Goal: Find specific fact: Find specific fact

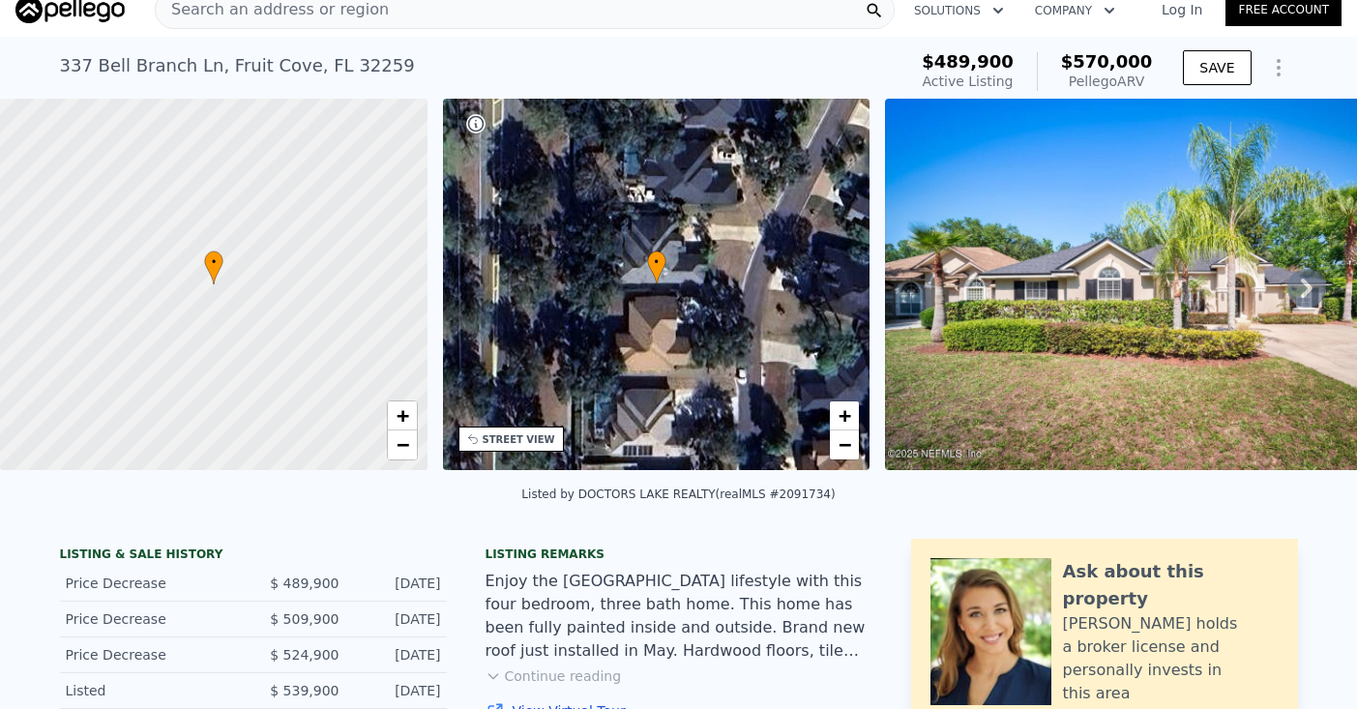
scroll to position [433, 0]
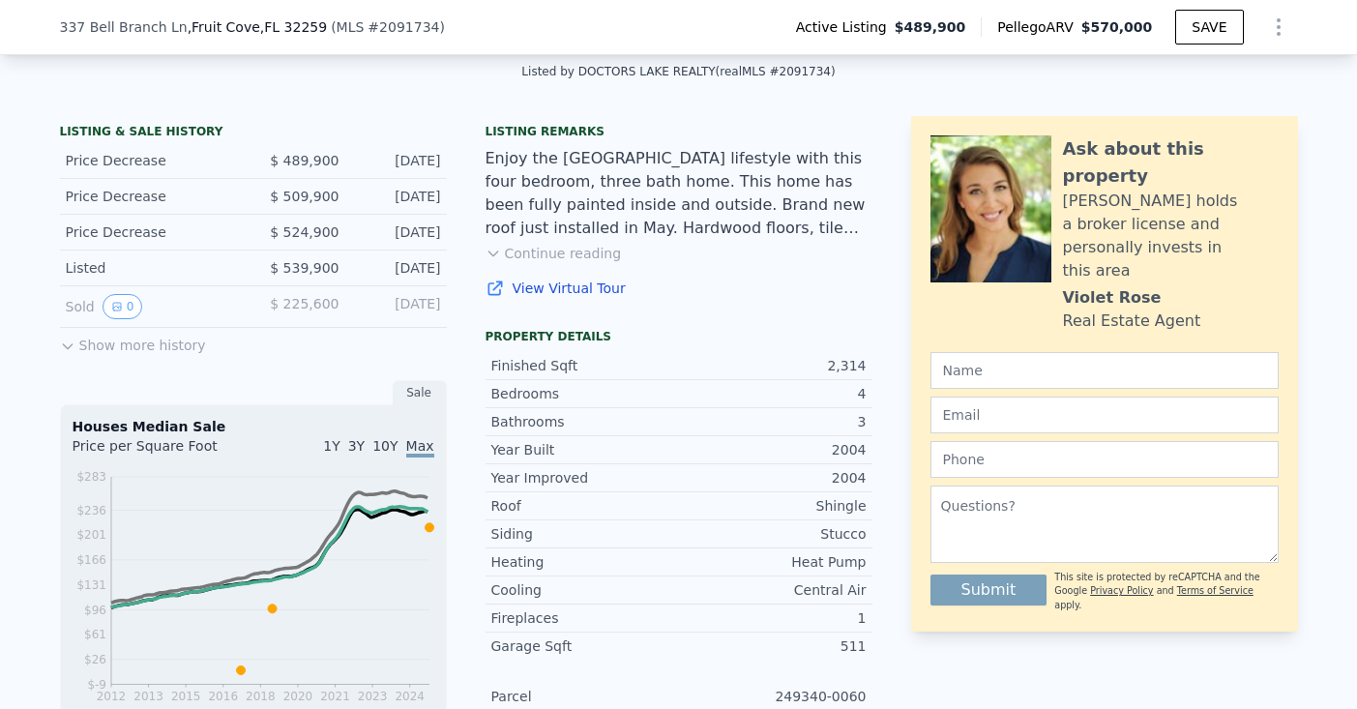
click at [107, 344] on button "Show more history" at bounding box center [133, 341] width 146 height 27
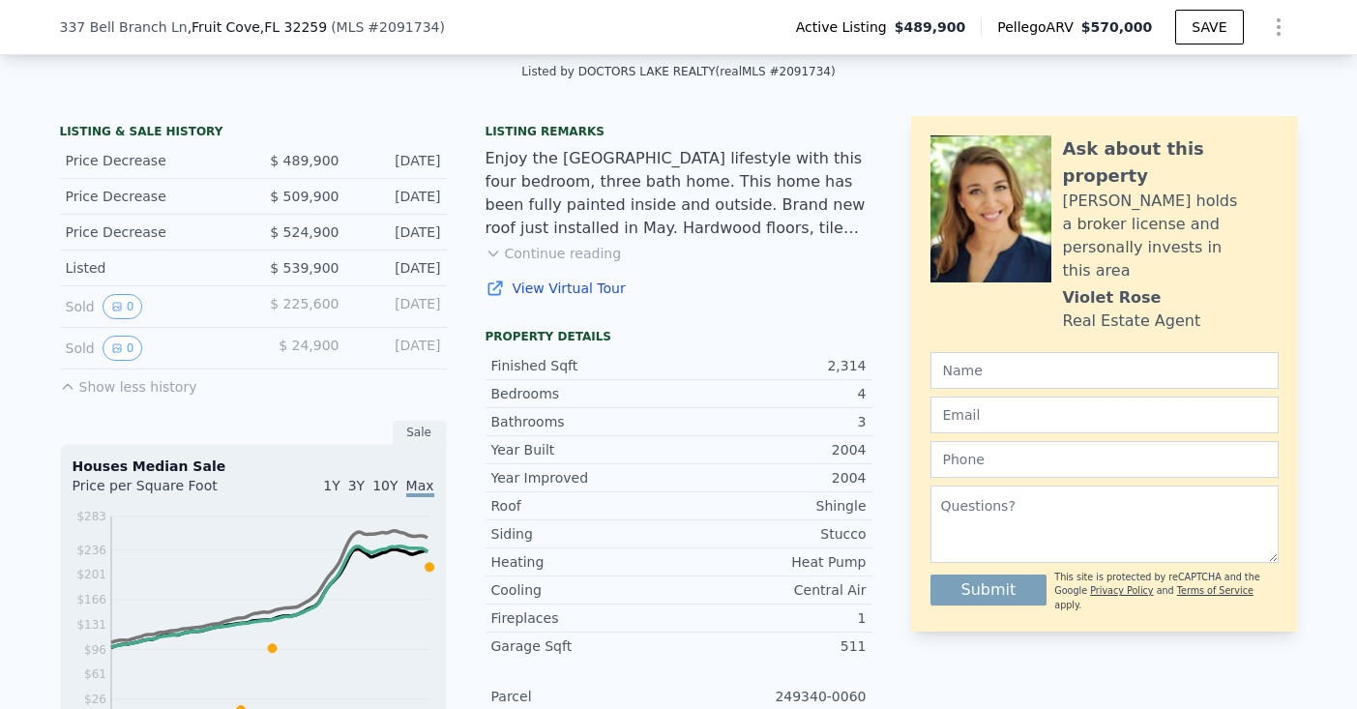
click at [590, 250] on button "Continue reading" at bounding box center [554, 253] width 136 height 19
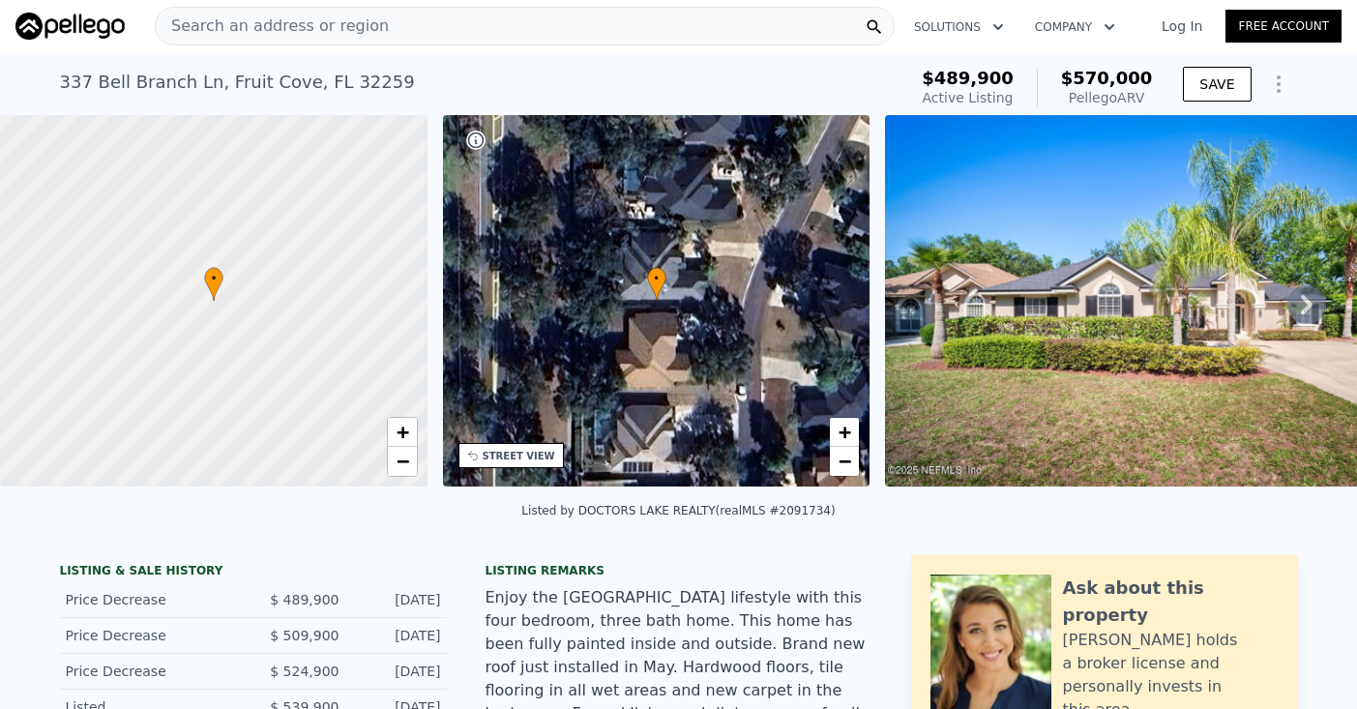
scroll to position [403, 0]
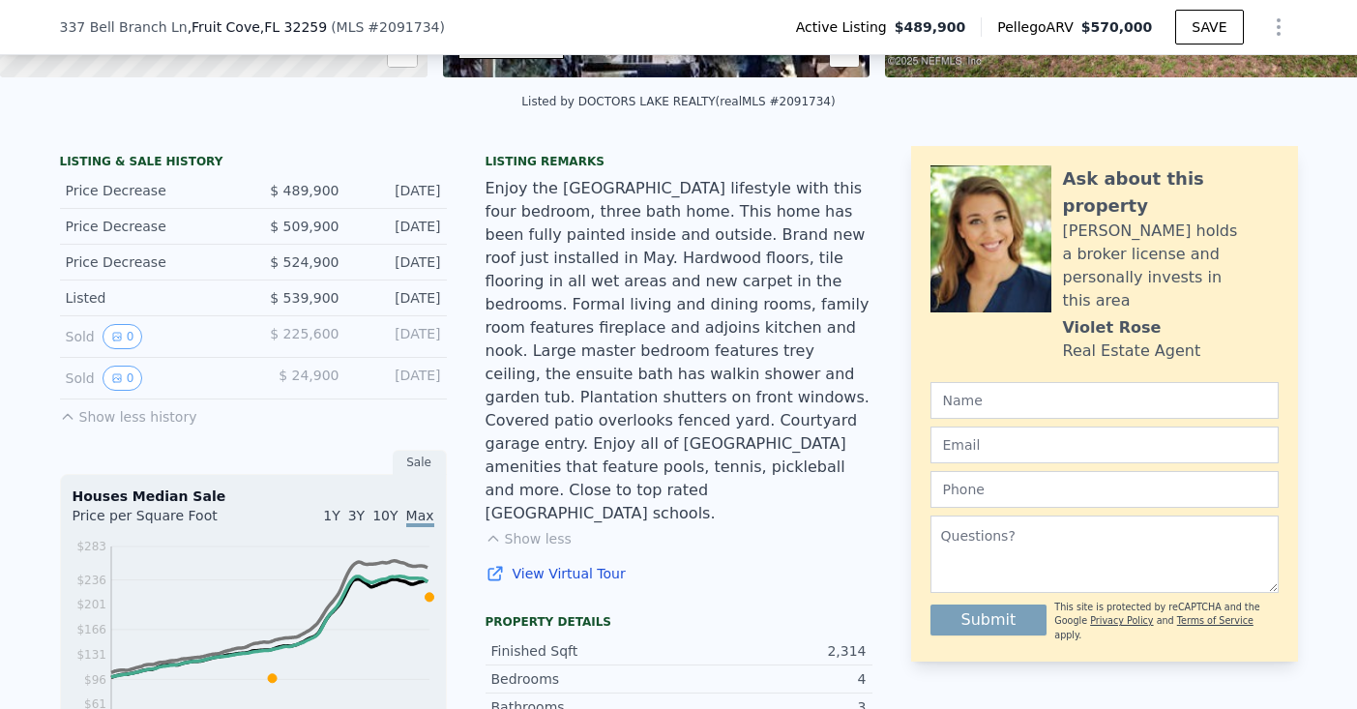
click at [214, 327] on div "Sold 0" at bounding box center [152, 336] width 172 height 25
click at [131, 331] on button "0" at bounding box center [123, 336] width 41 height 25
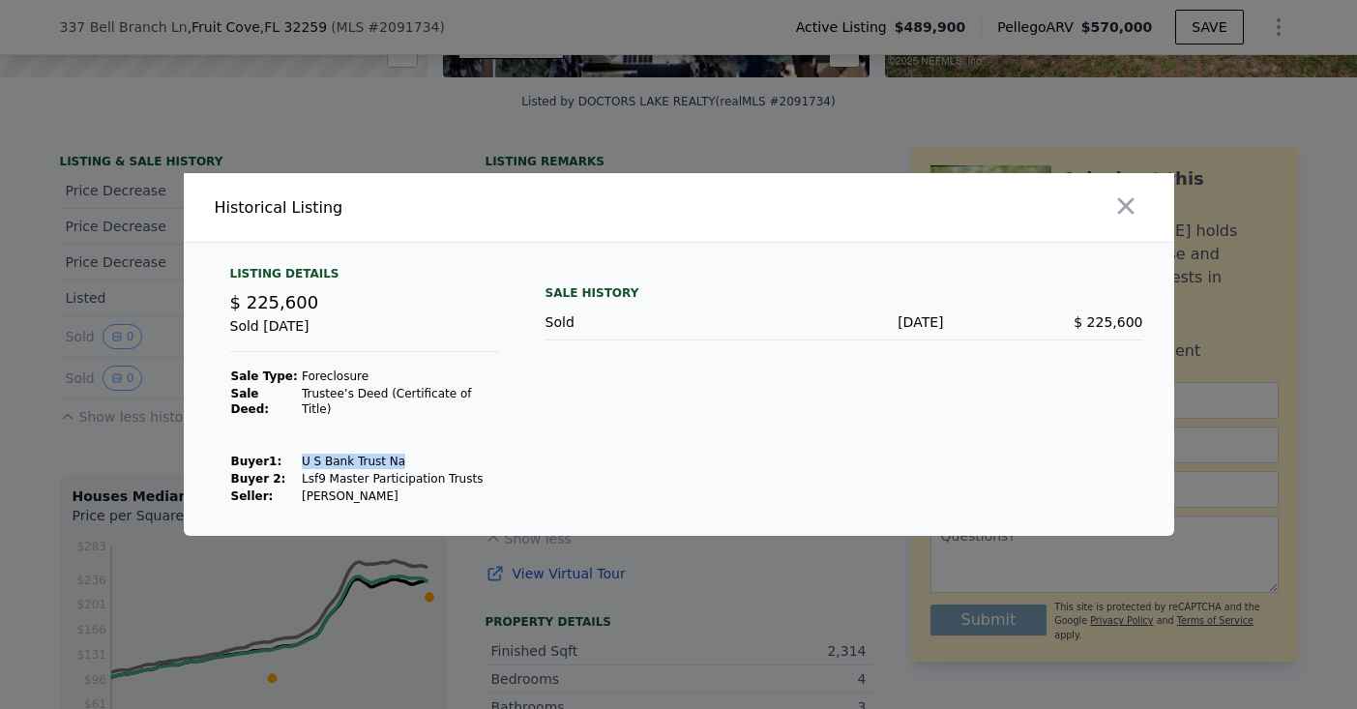
drag, startPoint x: 294, startPoint y: 453, endPoint x: 413, endPoint y: 457, distance: 119.0
click at [413, 457] on tr "Buyer 1 : U S Bank Trust Na" at bounding box center [364, 461] width 269 height 17
click at [413, 457] on td "U S Bank Trust Na" at bounding box center [400, 461] width 198 height 17
drag, startPoint x: 399, startPoint y: 452, endPoint x: 296, endPoint y: 453, distance: 103.5
click at [301, 453] on td "U S Bank Trust Na" at bounding box center [400, 461] width 198 height 17
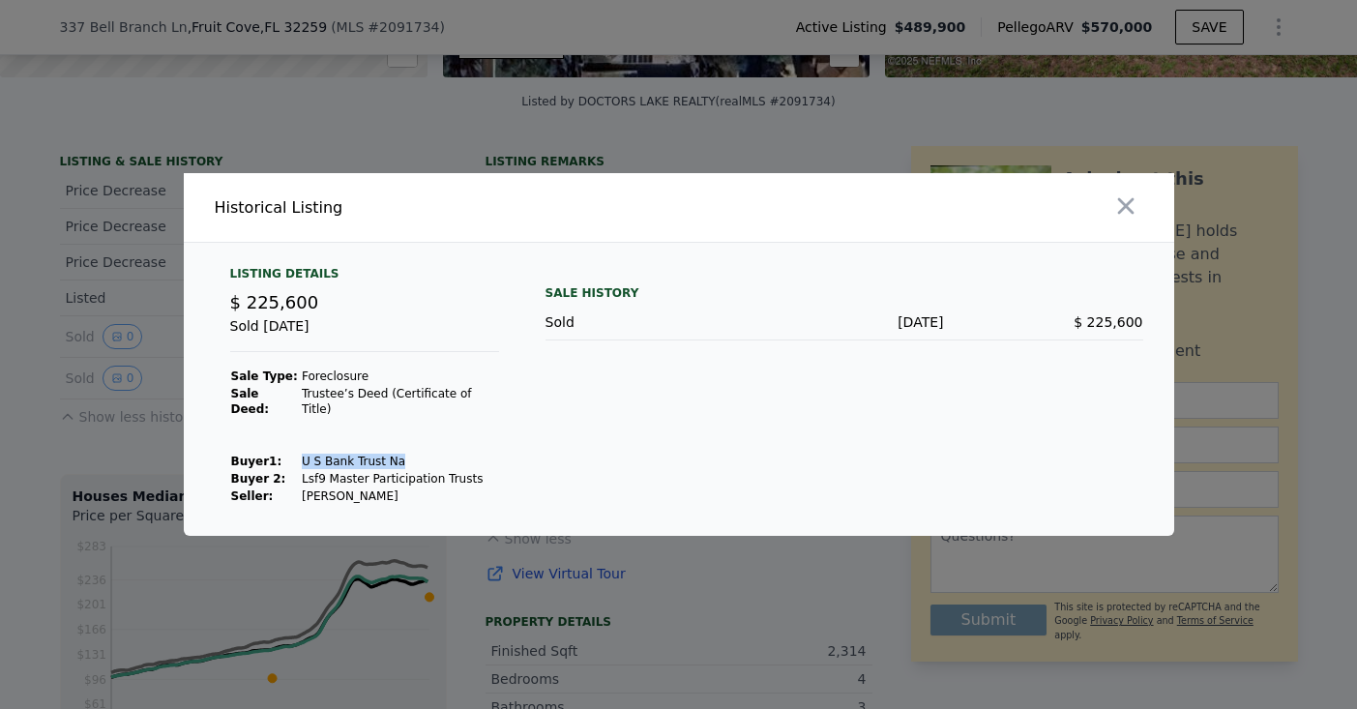
copy td "U S Bank Trust Na"
click at [1121, 212] on icon "button" at bounding box center [1125, 205] width 27 height 27
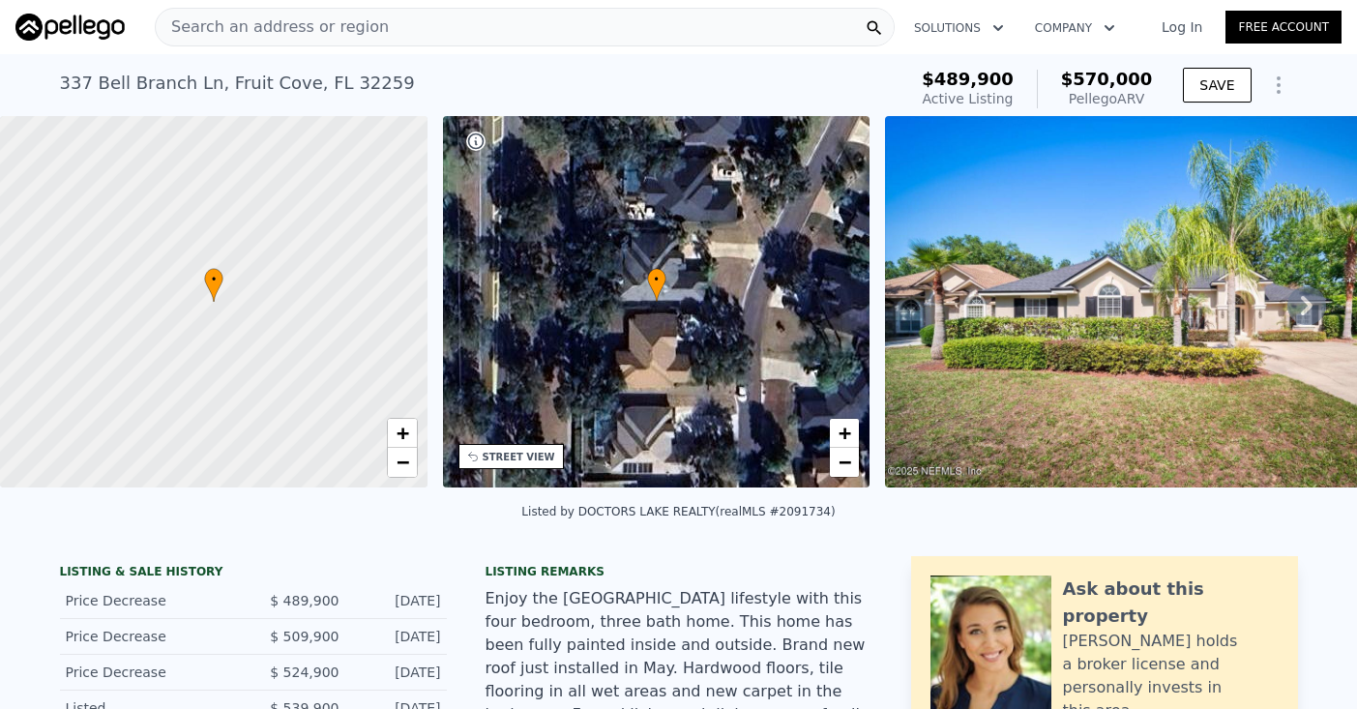
scroll to position [0, 0]
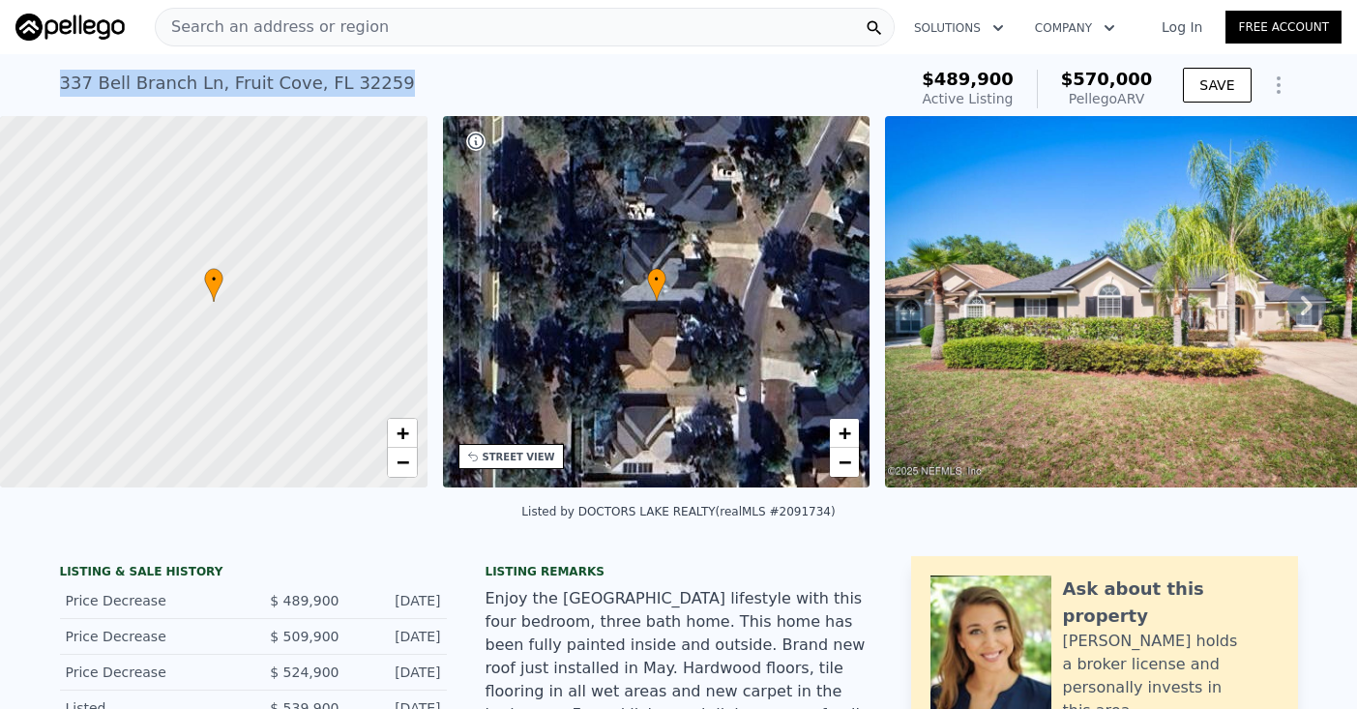
drag, startPoint x: 395, startPoint y: 74, endPoint x: 56, endPoint y: 73, distance: 338.5
click at [56, 73] on div "[STREET_ADDRESS] Active at $489,900 (~ARV $570k ) $489,900 Active Listing $570,…" at bounding box center [678, 85] width 1357 height 62
copy div "[STREET_ADDRESS] Active at $489,900 (~ARV $570k )"
